Goal: Transaction & Acquisition: Download file/media

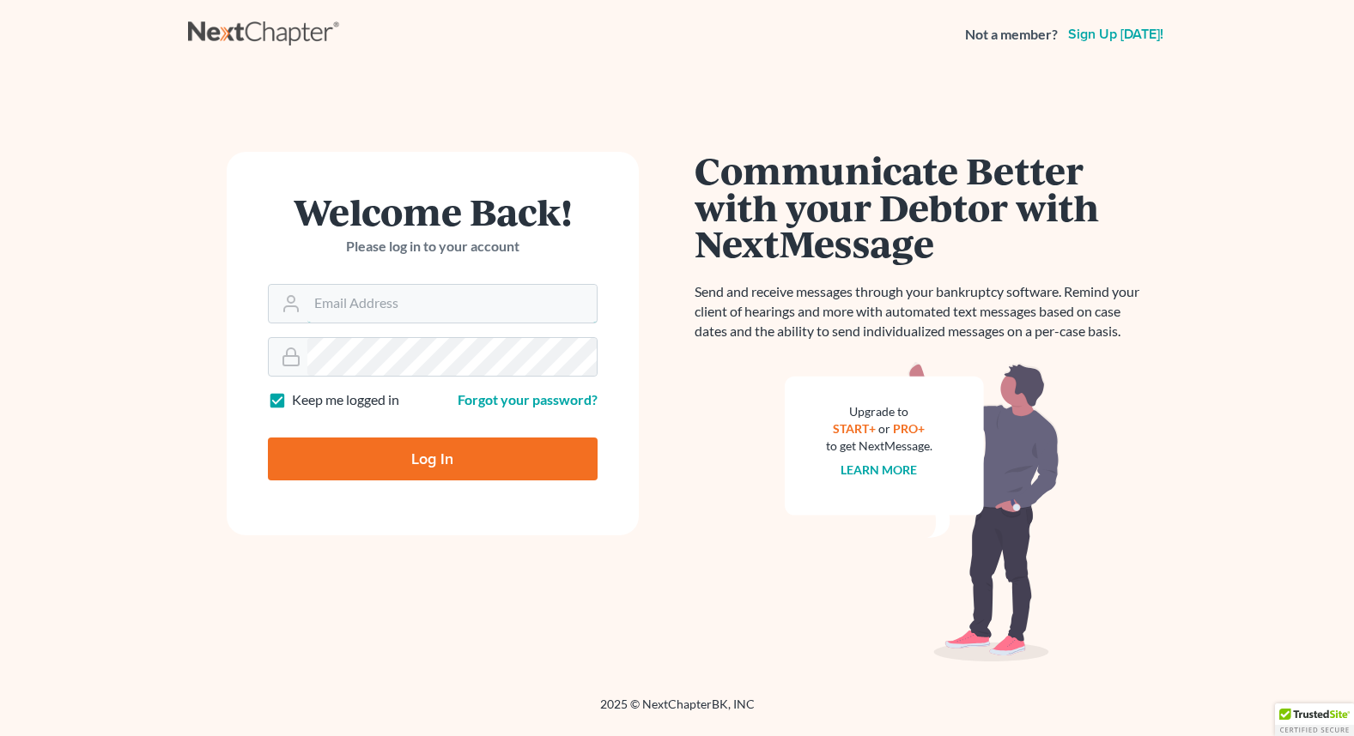
type input "[EMAIL_ADDRESS][DOMAIN_NAME]"
click at [361, 457] on input "Log In" at bounding box center [433, 459] width 330 height 43
type input "Thinking..."
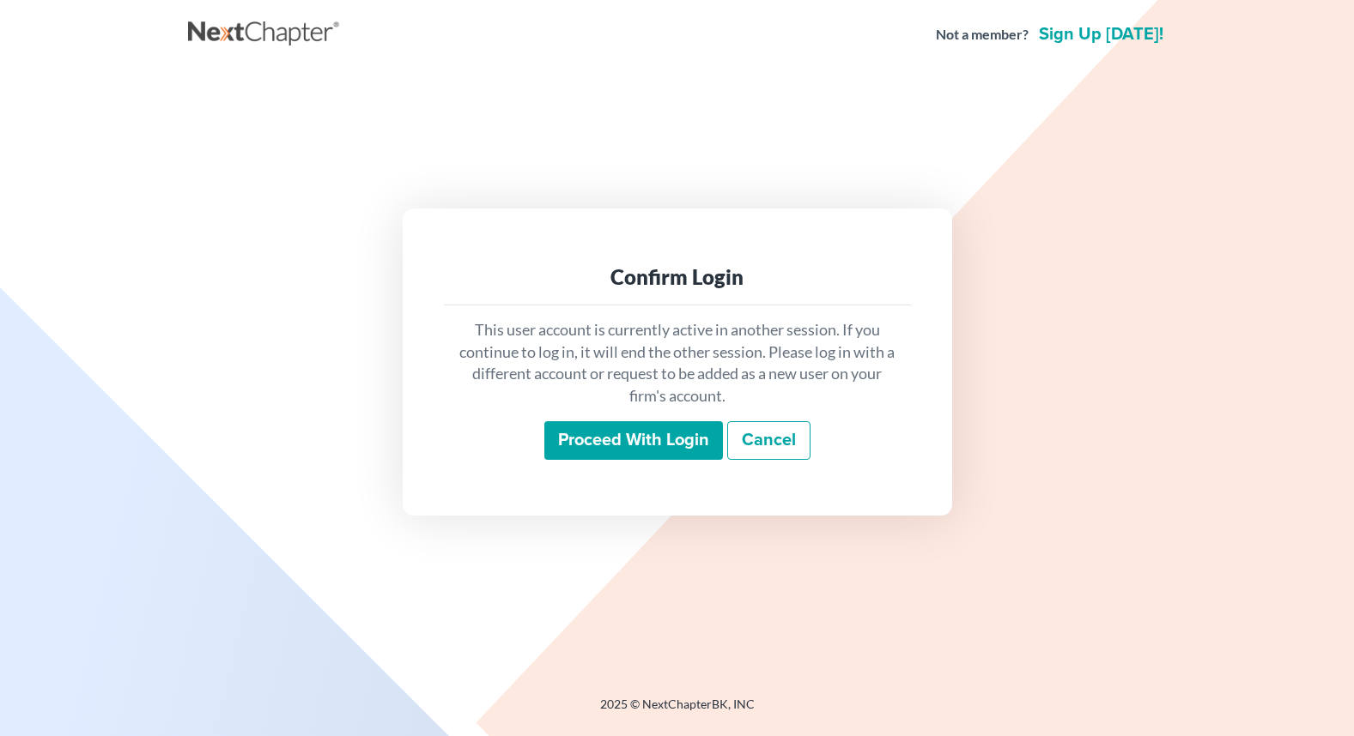
click at [623, 441] on input "Proceed with login" at bounding box center [633, 440] width 179 height 39
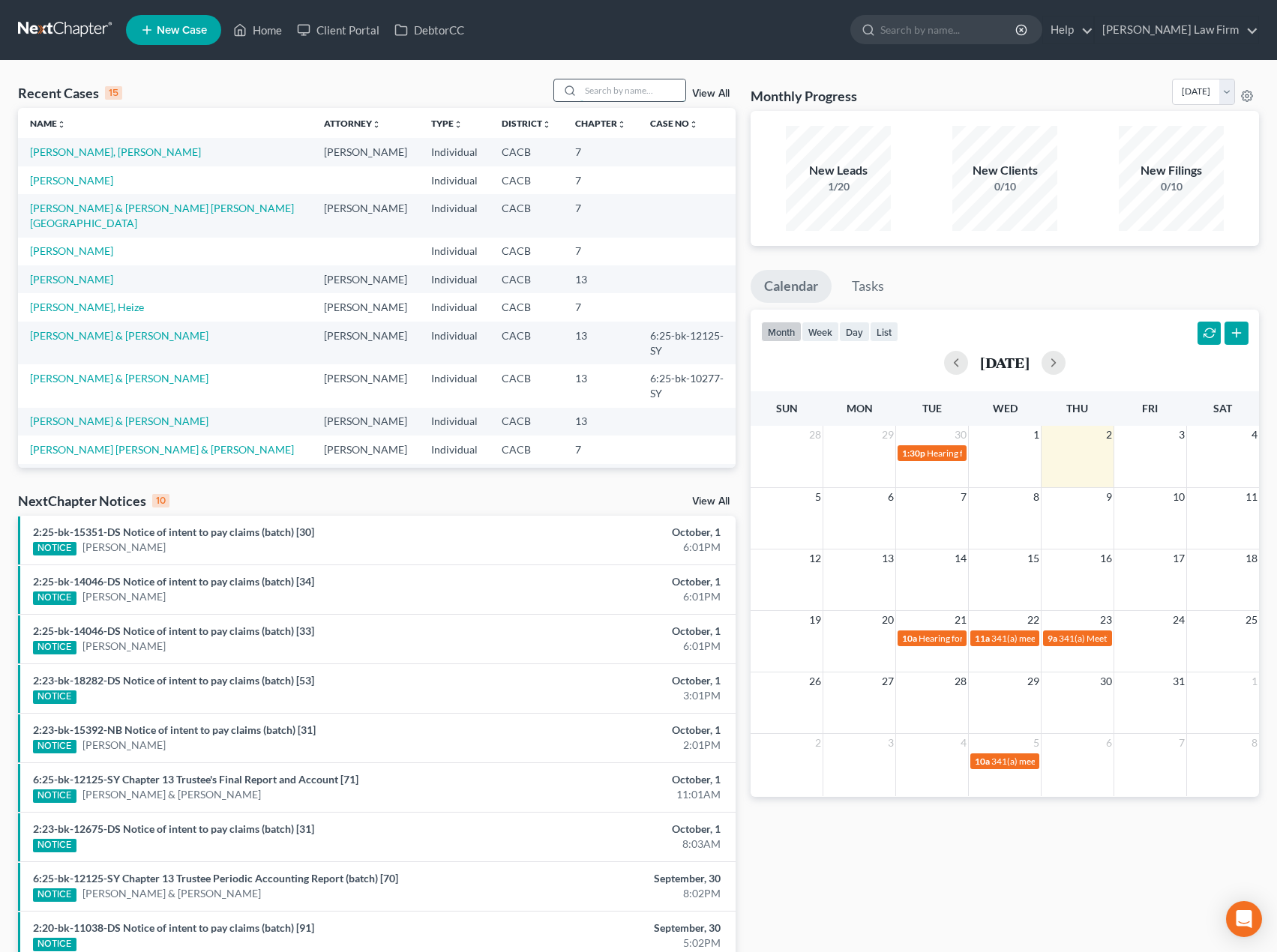
click at [625, 100] on input "search" at bounding box center [632, 90] width 105 height 22
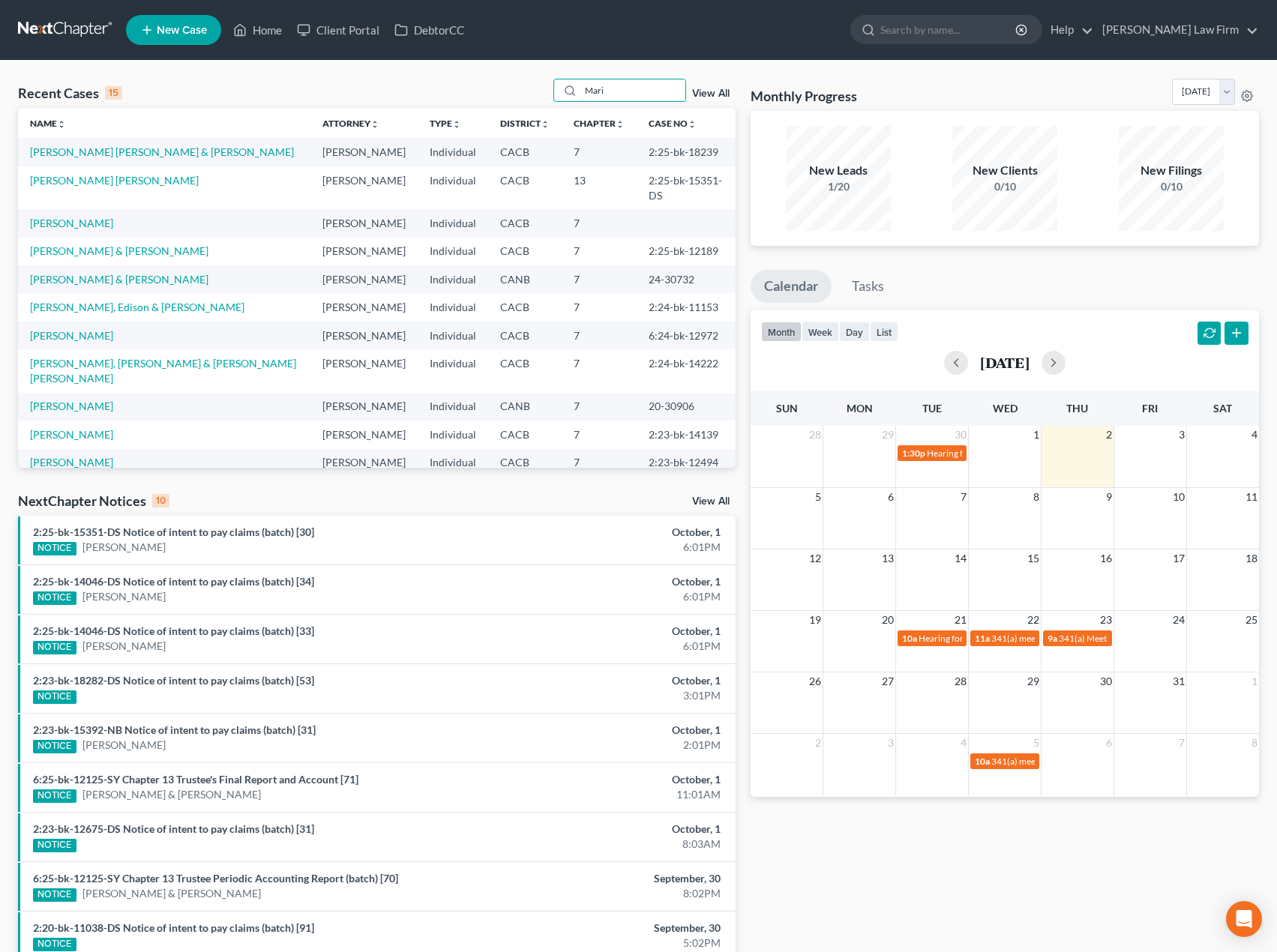
type input "Mari"
click at [81, 217] on td "Mariscal, Beronica" at bounding box center [164, 223] width 293 height 28
click at [82, 217] on link "Mariscal, Beronica" at bounding box center [71, 223] width 83 height 13
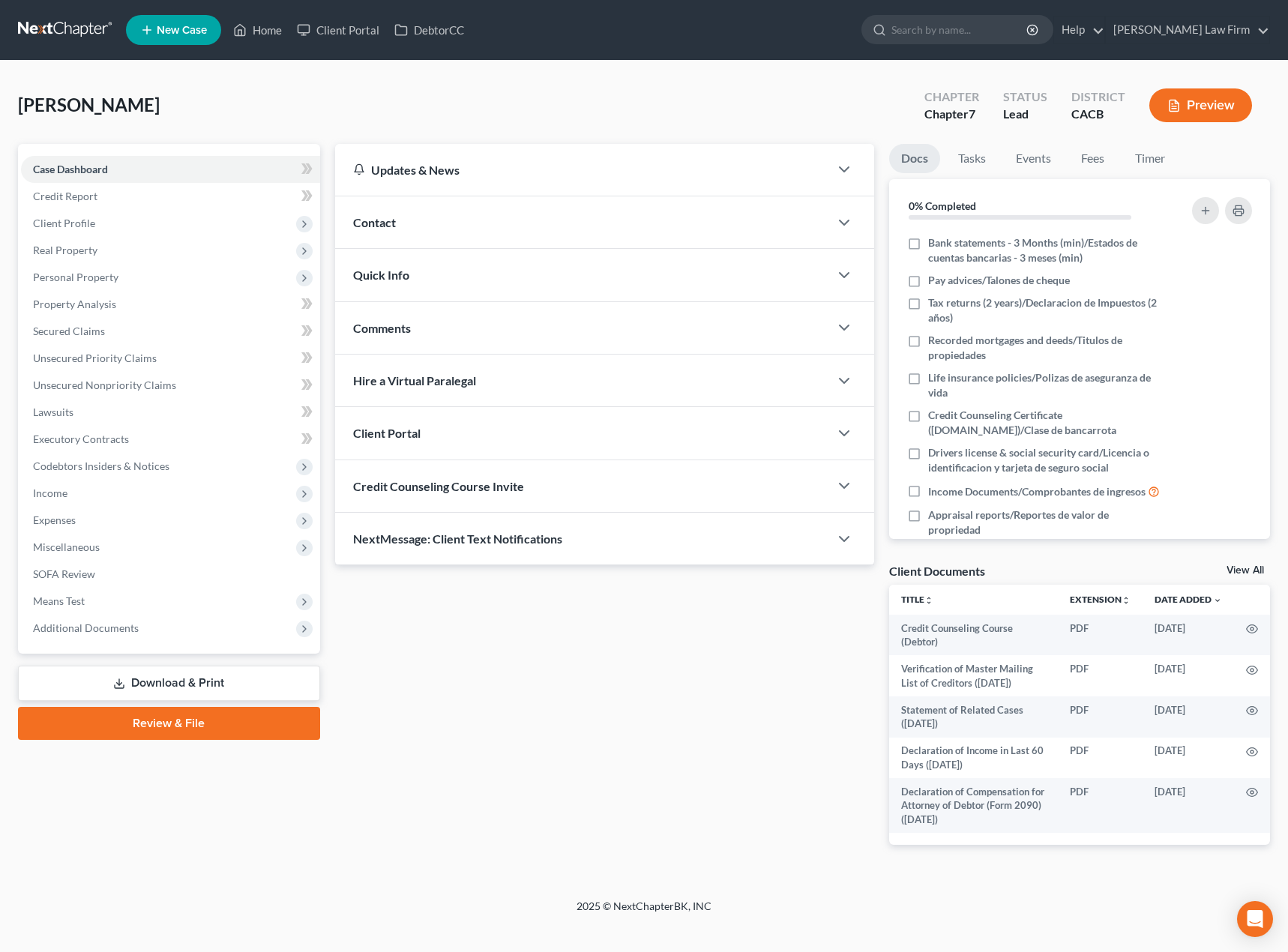
click at [148, 643] on link "Download & Print" at bounding box center [169, 683] width 302 height 35
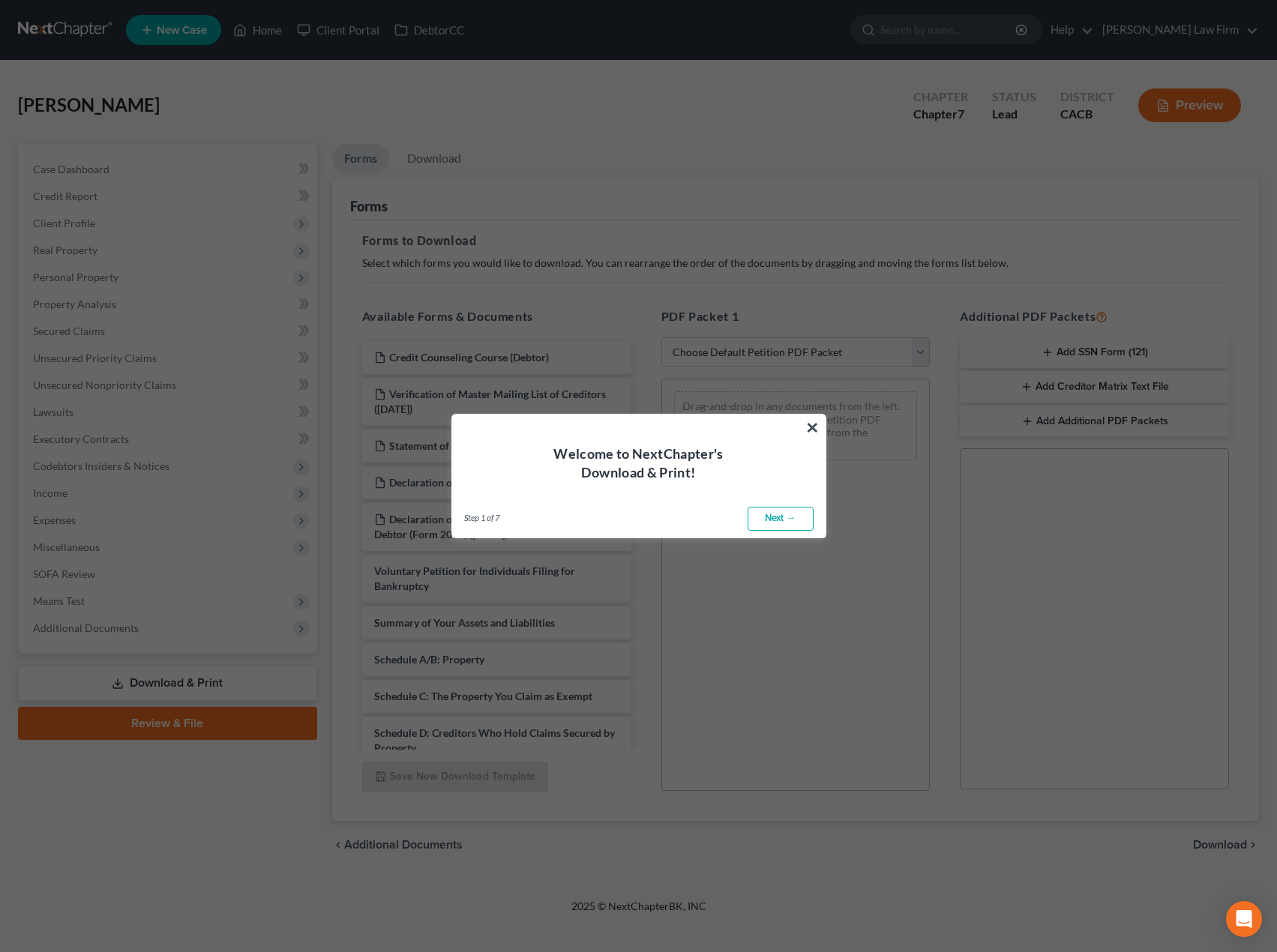
click at [789, 515] on link "Next →" at bounding box center [781, 518] width 66 height 24
select select "0"
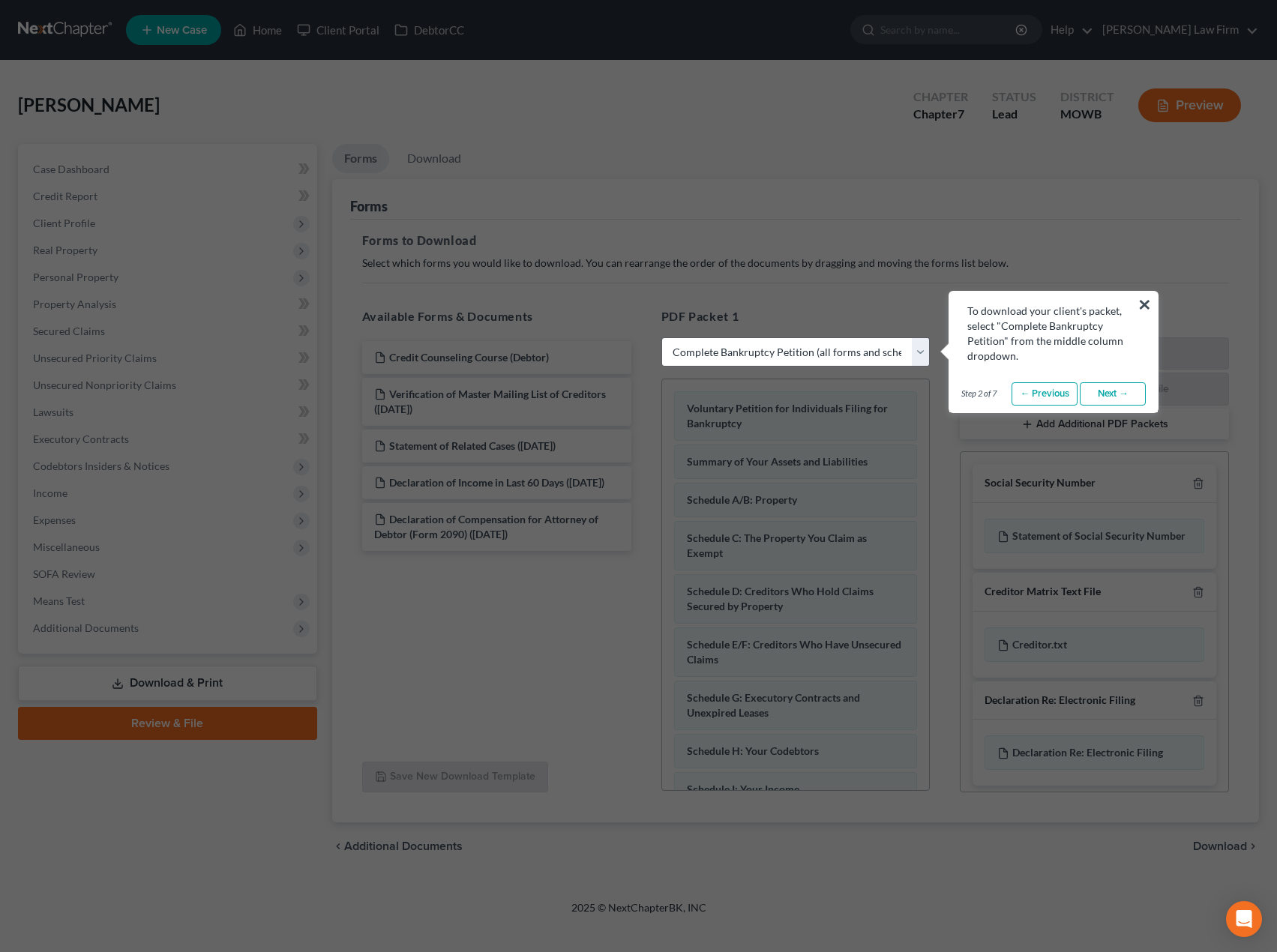
click at [1129, 396] on link "Next →" at bounding box center [1113, 394] width 66 height 24
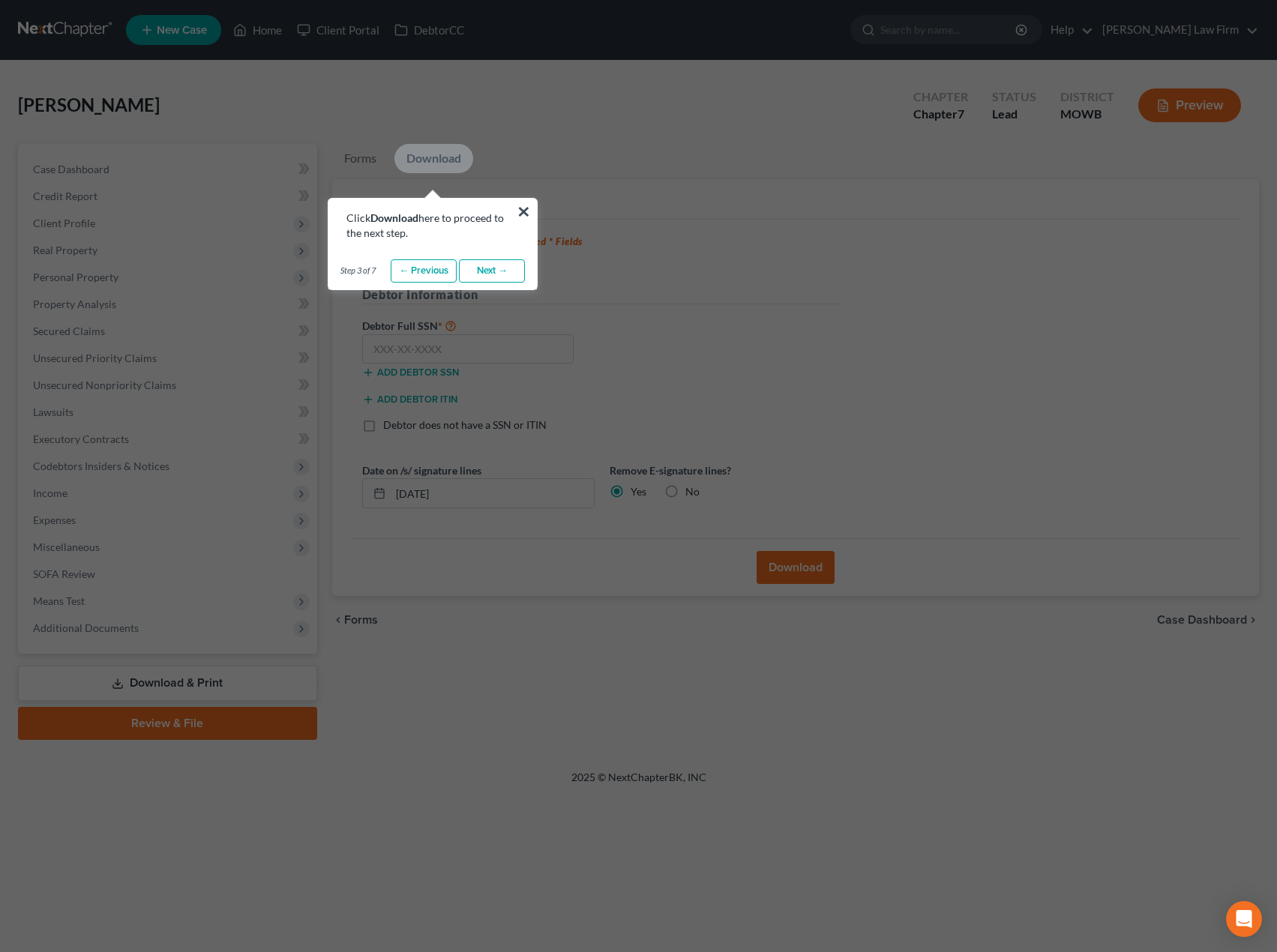
click at [487, 273] on link "Next →" at bounding box center [492, 271] width 66 height 24
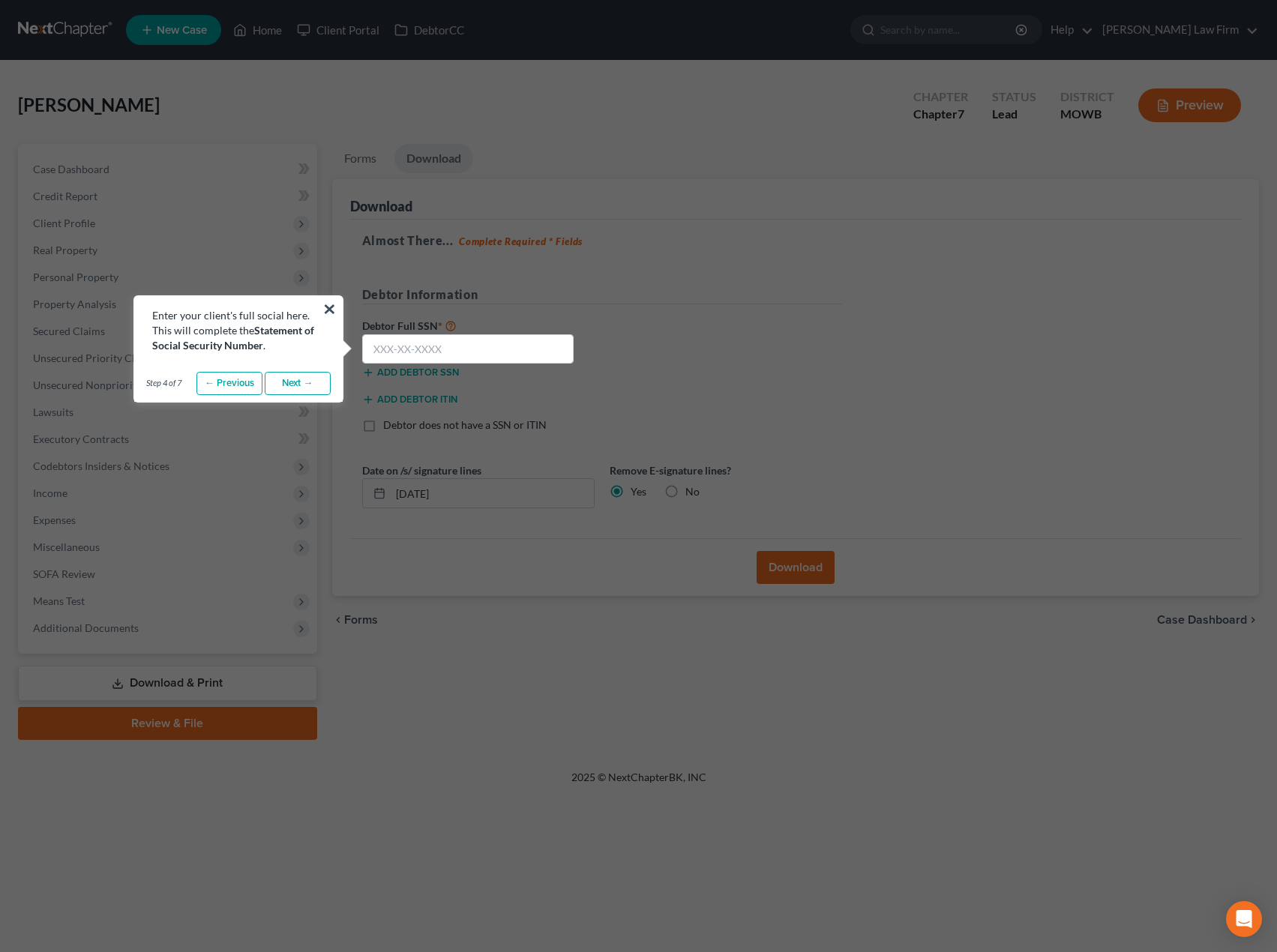
click at [580, 362] on div at bounding box center [468, 349] width 227 height 30
drag, startPoint x: 487, startPoint y: 352, endPoint x: 475, endPoint y: 352, distance: 12.0
click at [486, 352] on input "text" at bounding box center [468, 349] width 212 height 30
click at [400, 350] on input "text" at bounding box center [468, 349] width 212 height 30
paste input "553-57-8608"
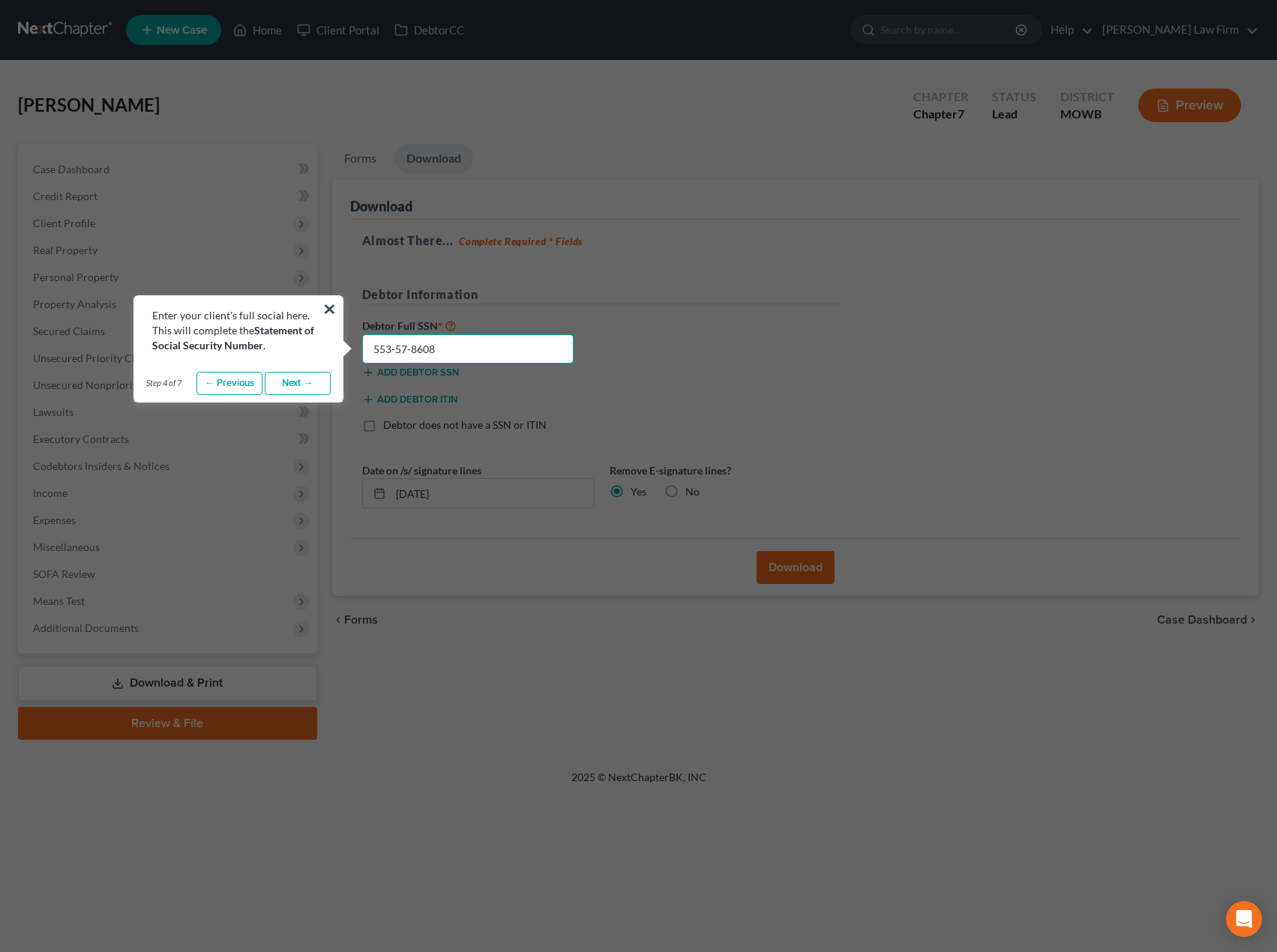
type input "553-57-8608"
click at [296, 388] on link "Next →" at bounding box center [298, 383] width 66 height 24
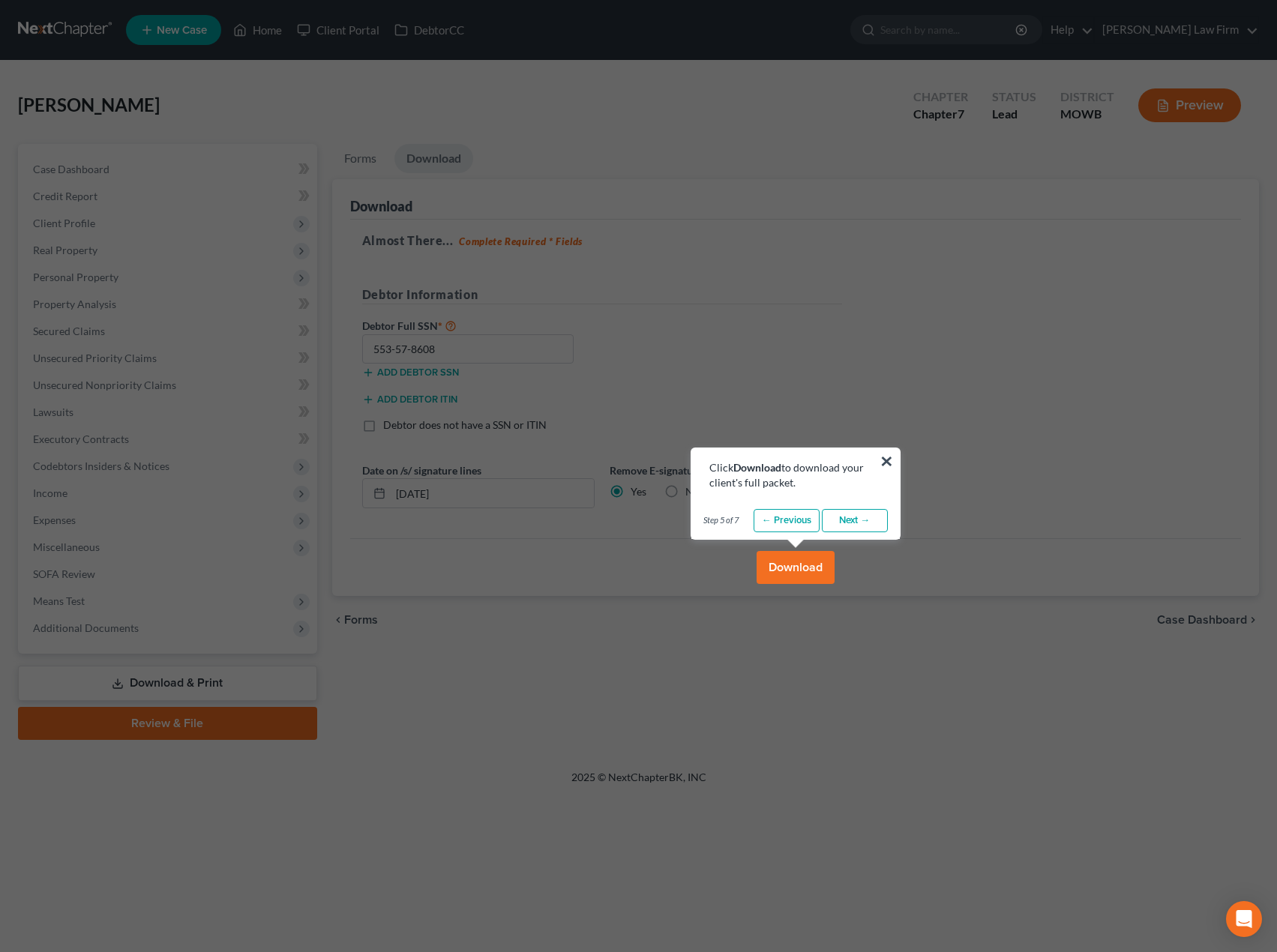
click at [858, 526] on link "Next →" at bounding box center [855, 521] width 66 height 24
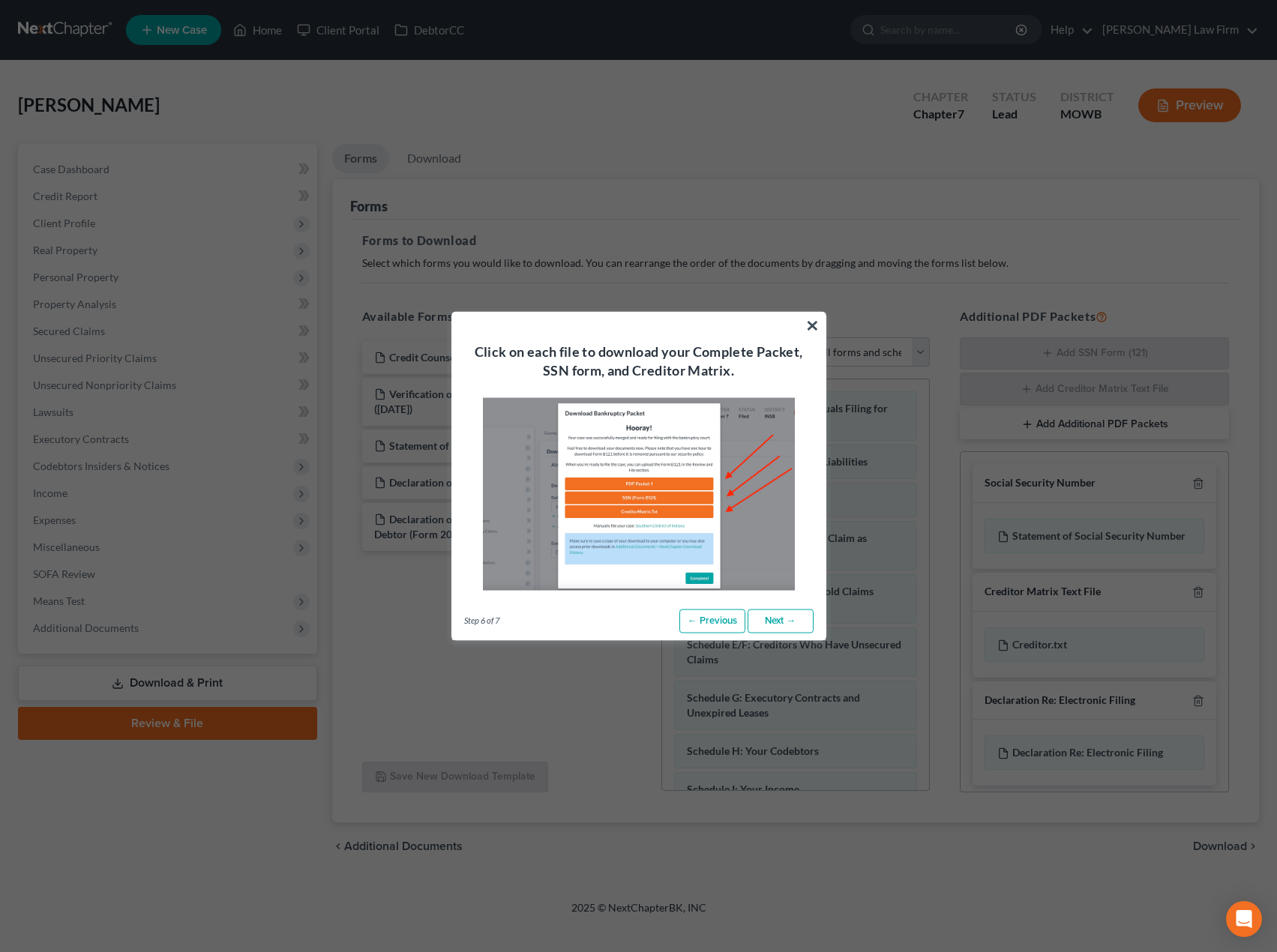
click at [783, 621] on link "Next →" at bounding box center [781, 621] width 66 height 24
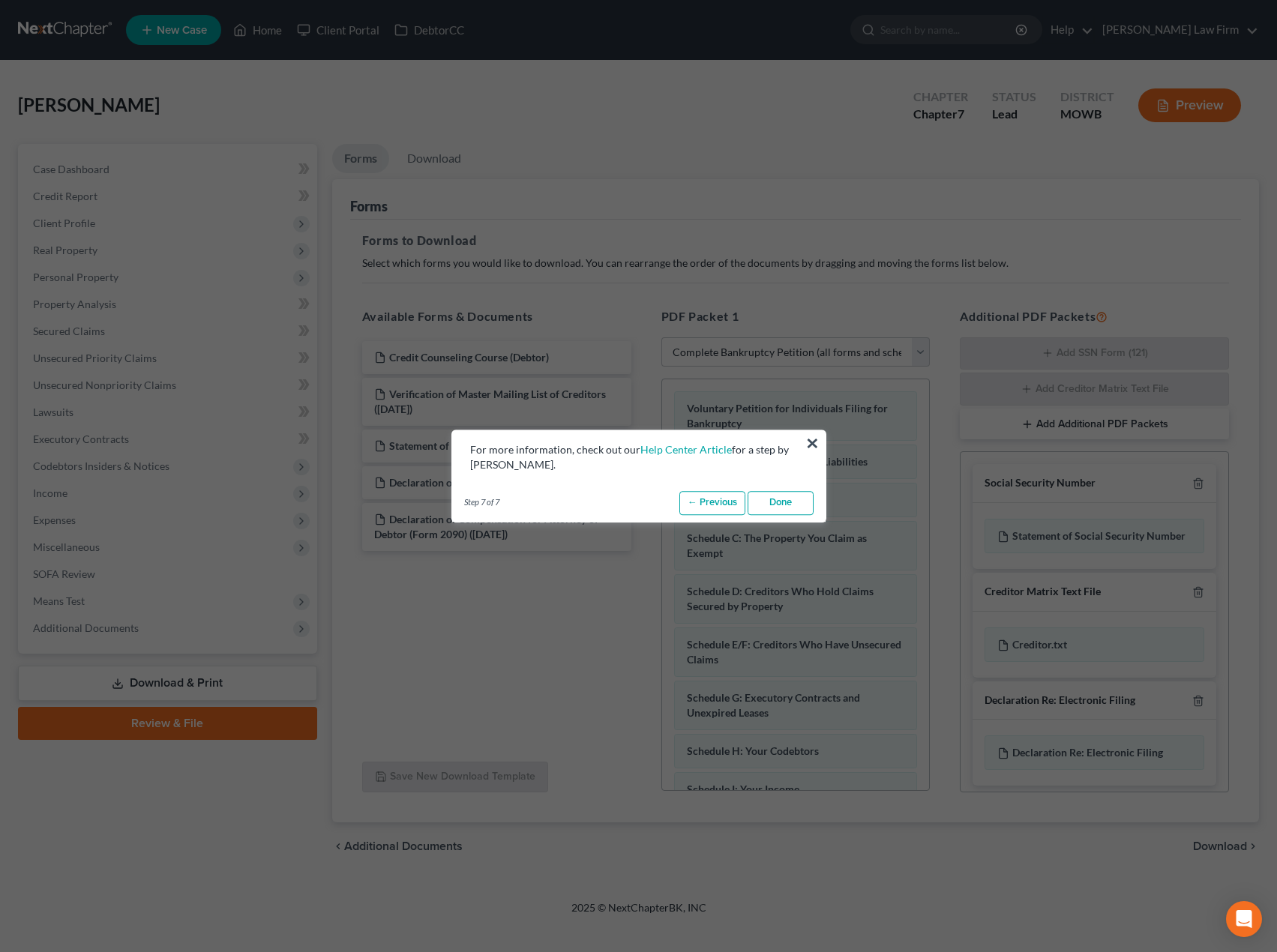
click at [777, 507] on link "Done" at bounding box center [781, 502] width 66 height 24
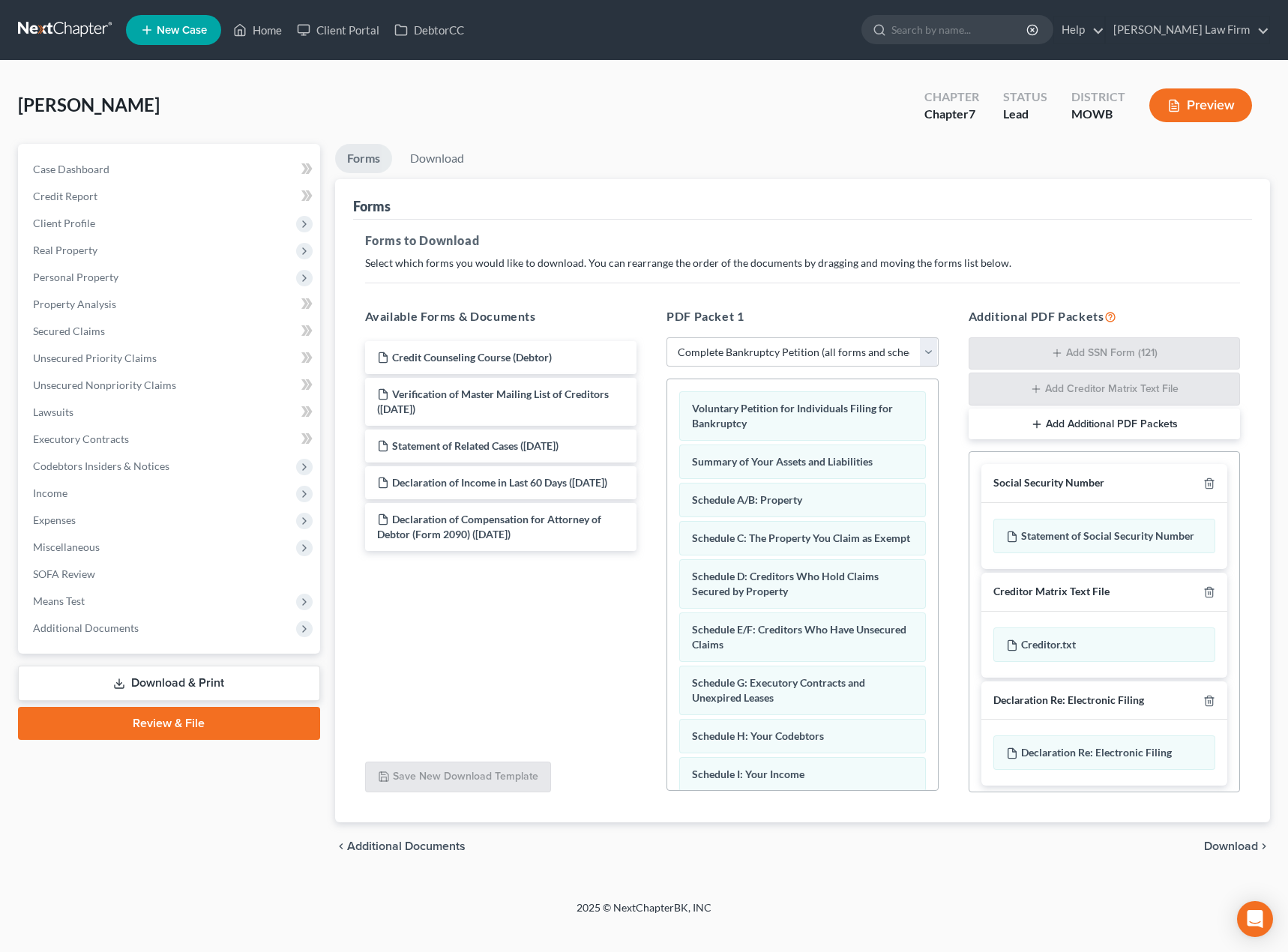
click at [1181, 643] on span "Download" at bounding box center [1230, 846] width 54 height 12
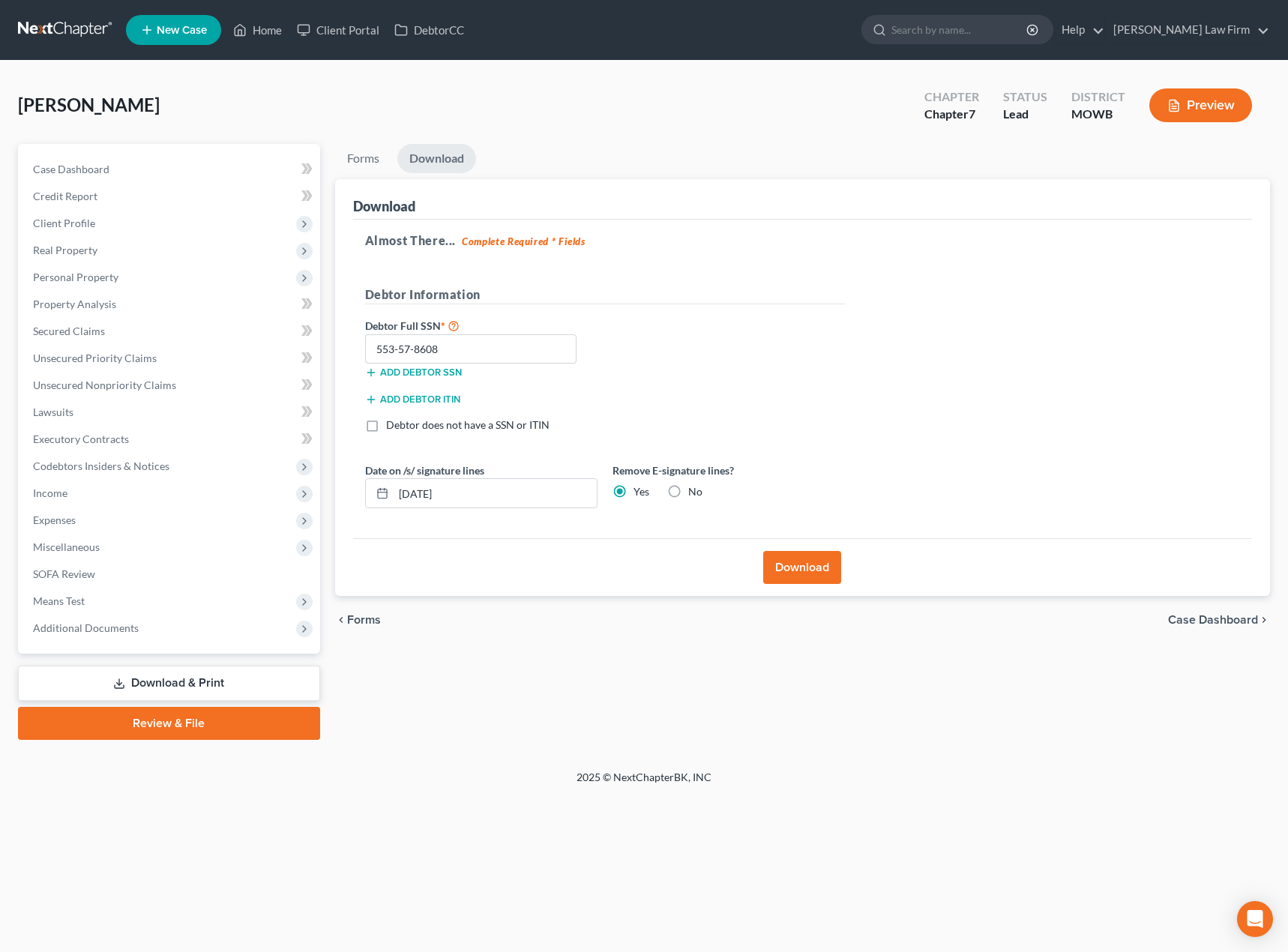
click at [790, 569] on button "Download" at bounding box center [802, 568] width 78 height 33
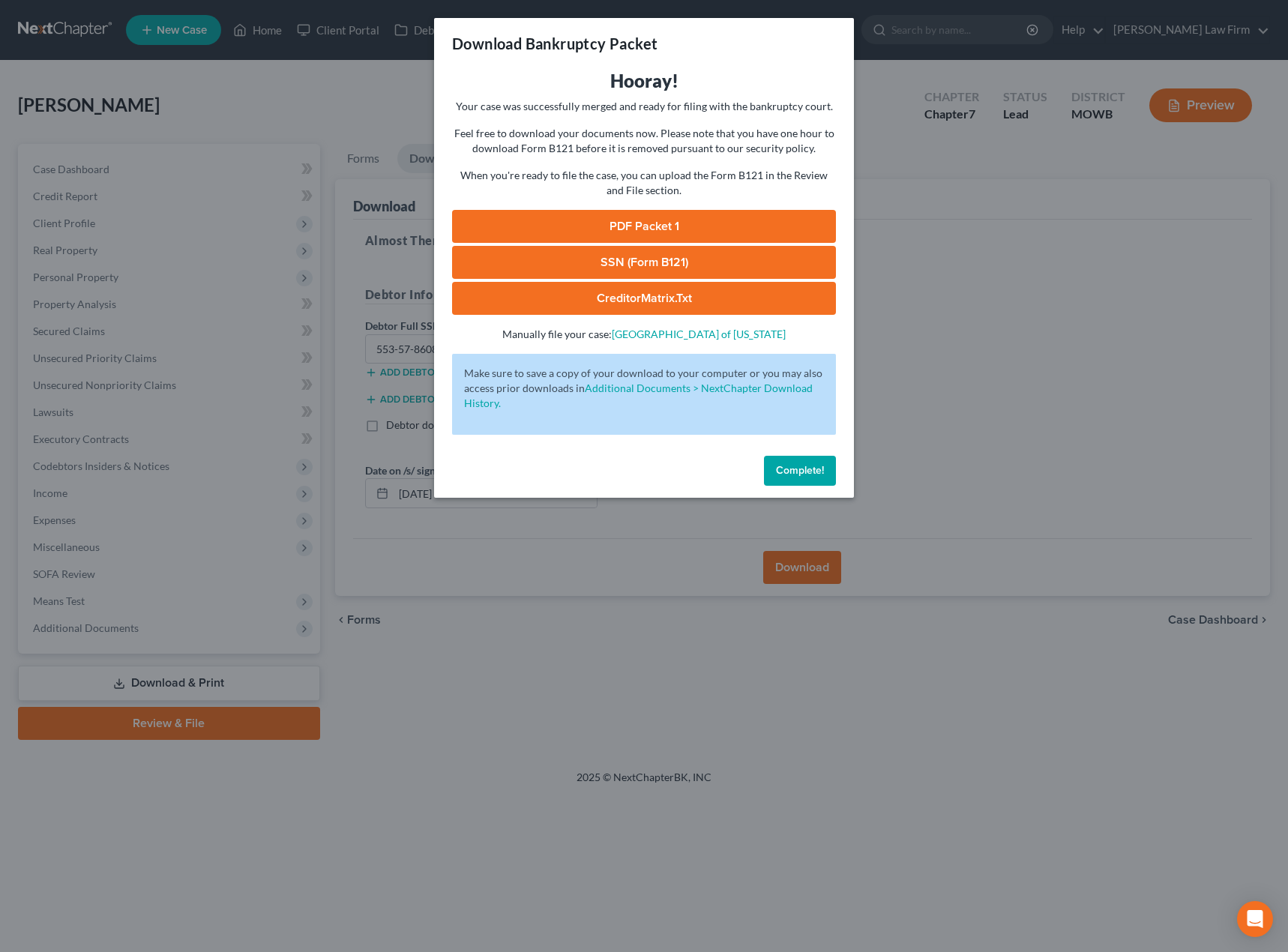
click at [616, 234] on link "PDF Packet 1" at bounding box center [644, 226] width 383 height 33
click at [815, 469] on span "Complete!" at bounding box center [799, 470] width 48 height 13
